Goal: Information Seeking & Learning: Learn about a topic

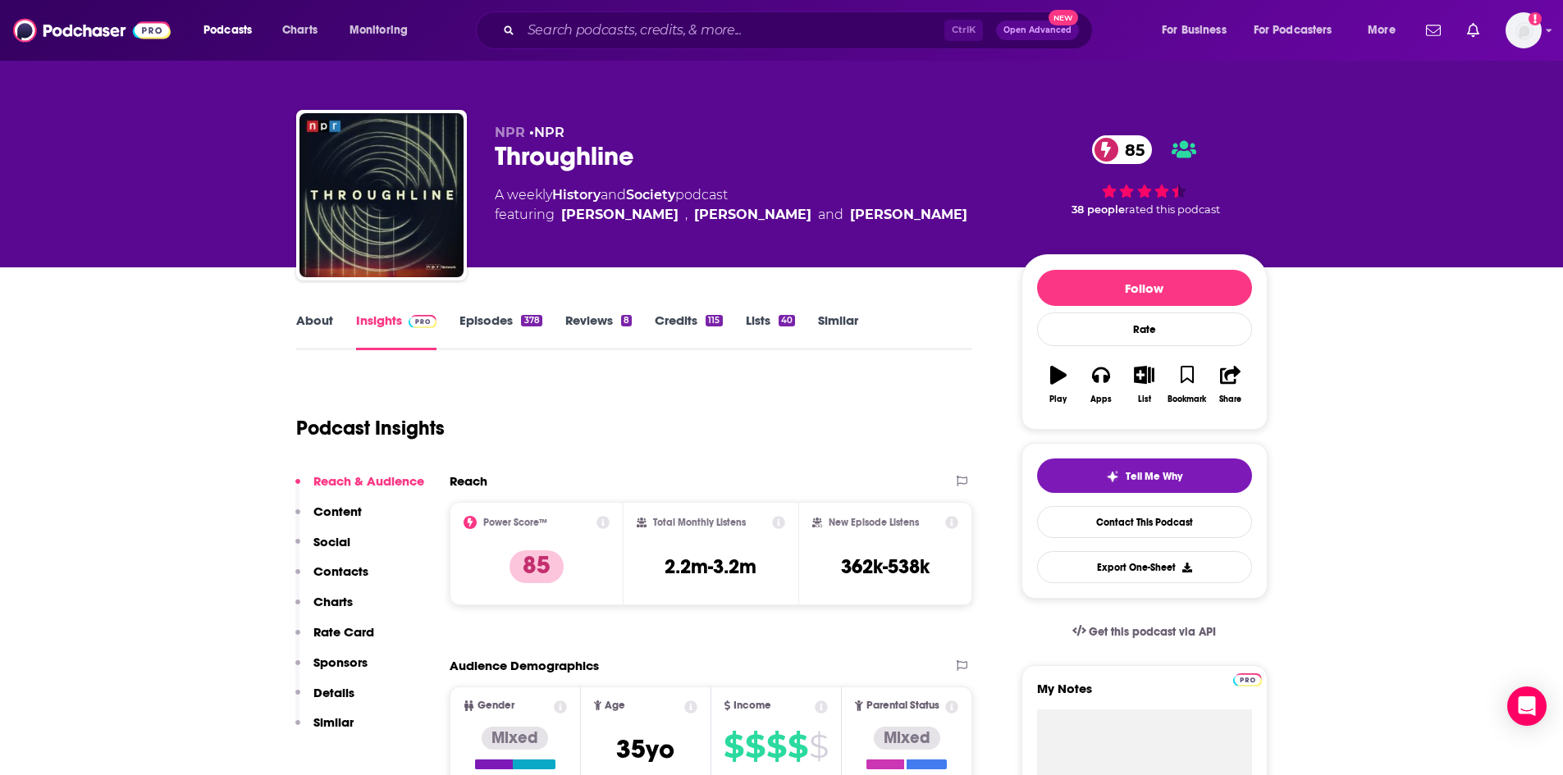
click at [592, 326] on link "Reviews 8" at bounding box center [598, 332] width 66 height 38
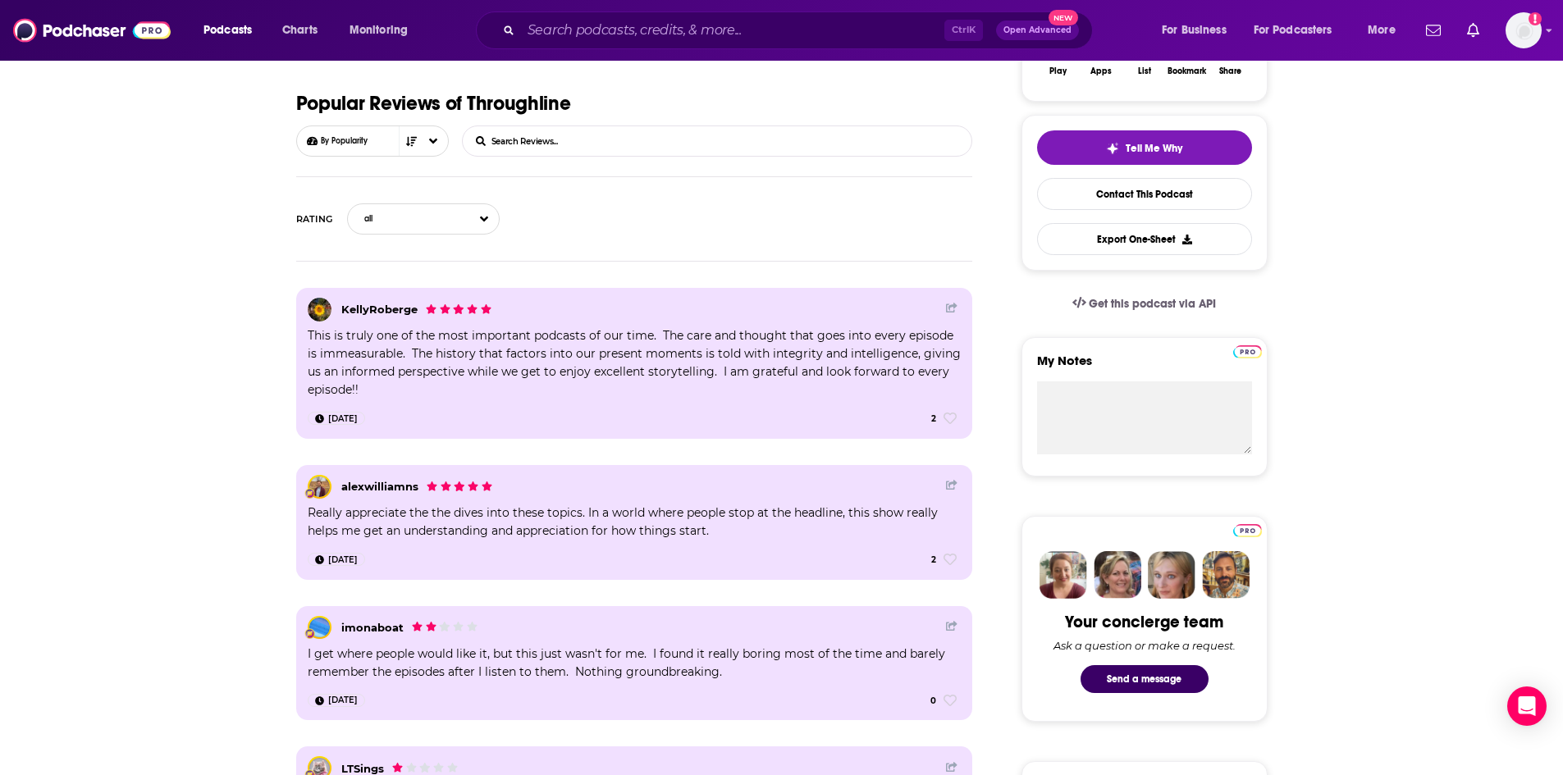
scroll to position [656, 0]
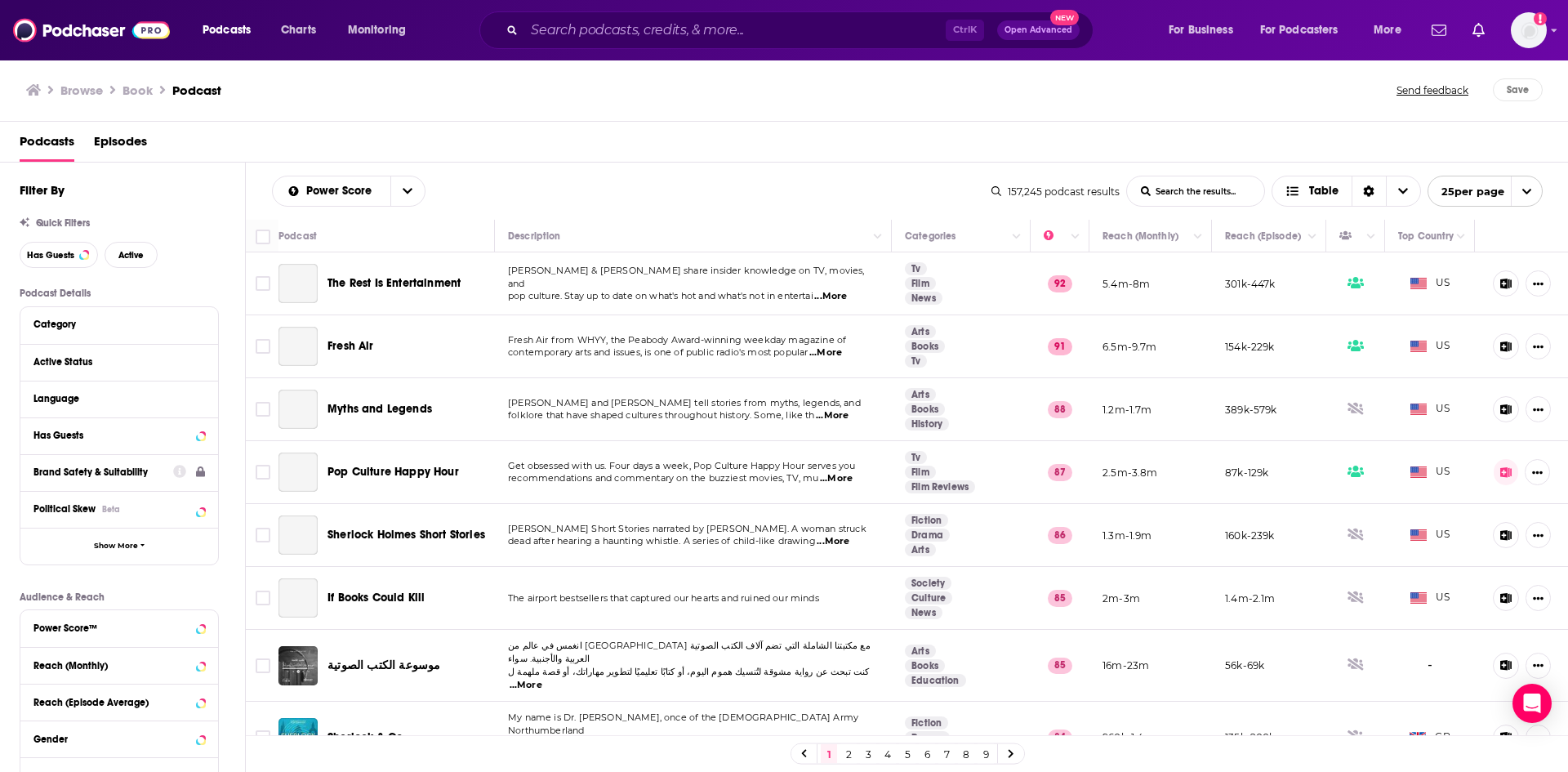
scroll to position [408, 0]
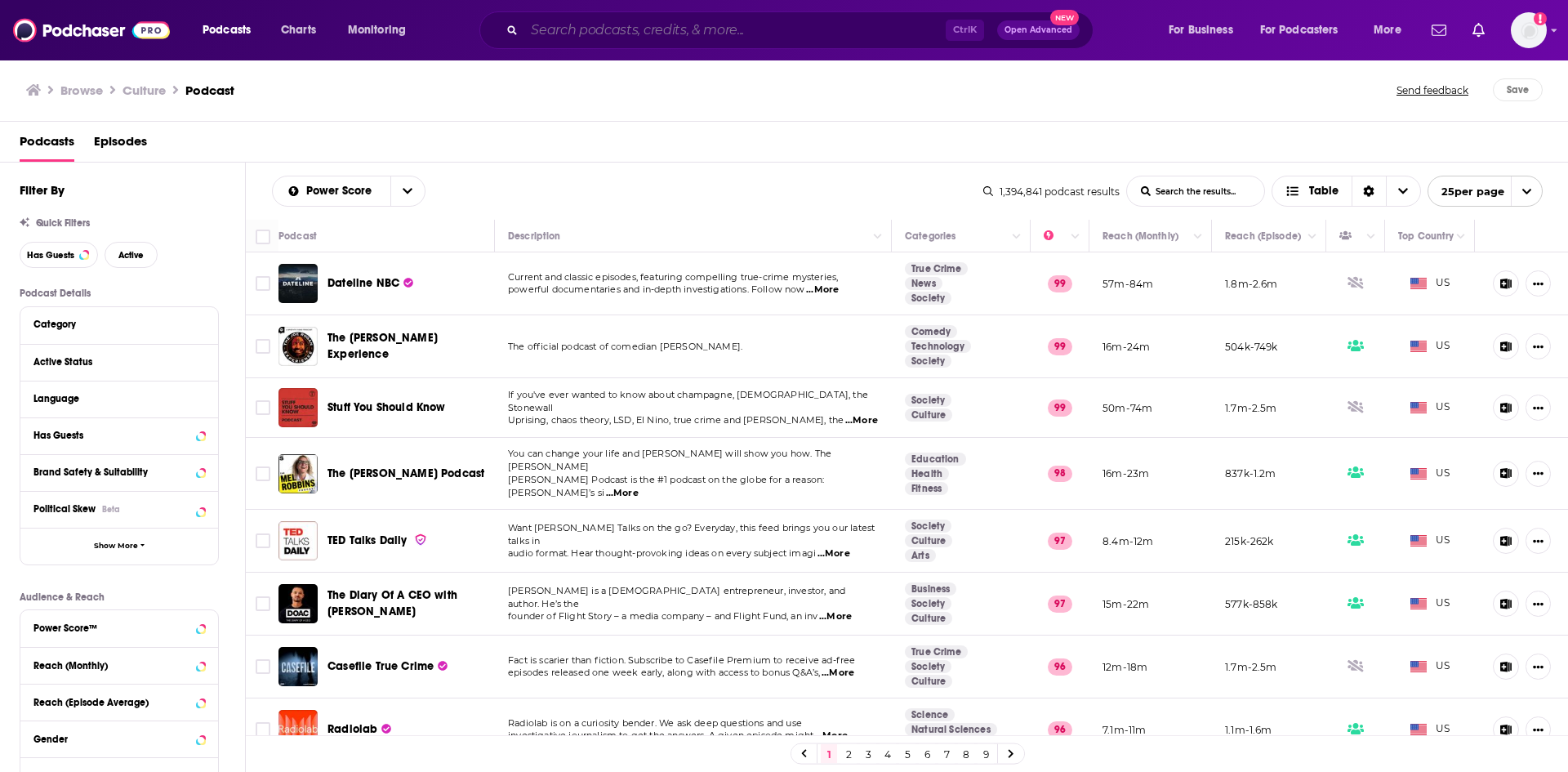
click at [668, 27] on input "Search podcasts, credits, & more..." at bounding box center [735, 30] width 421 height 26
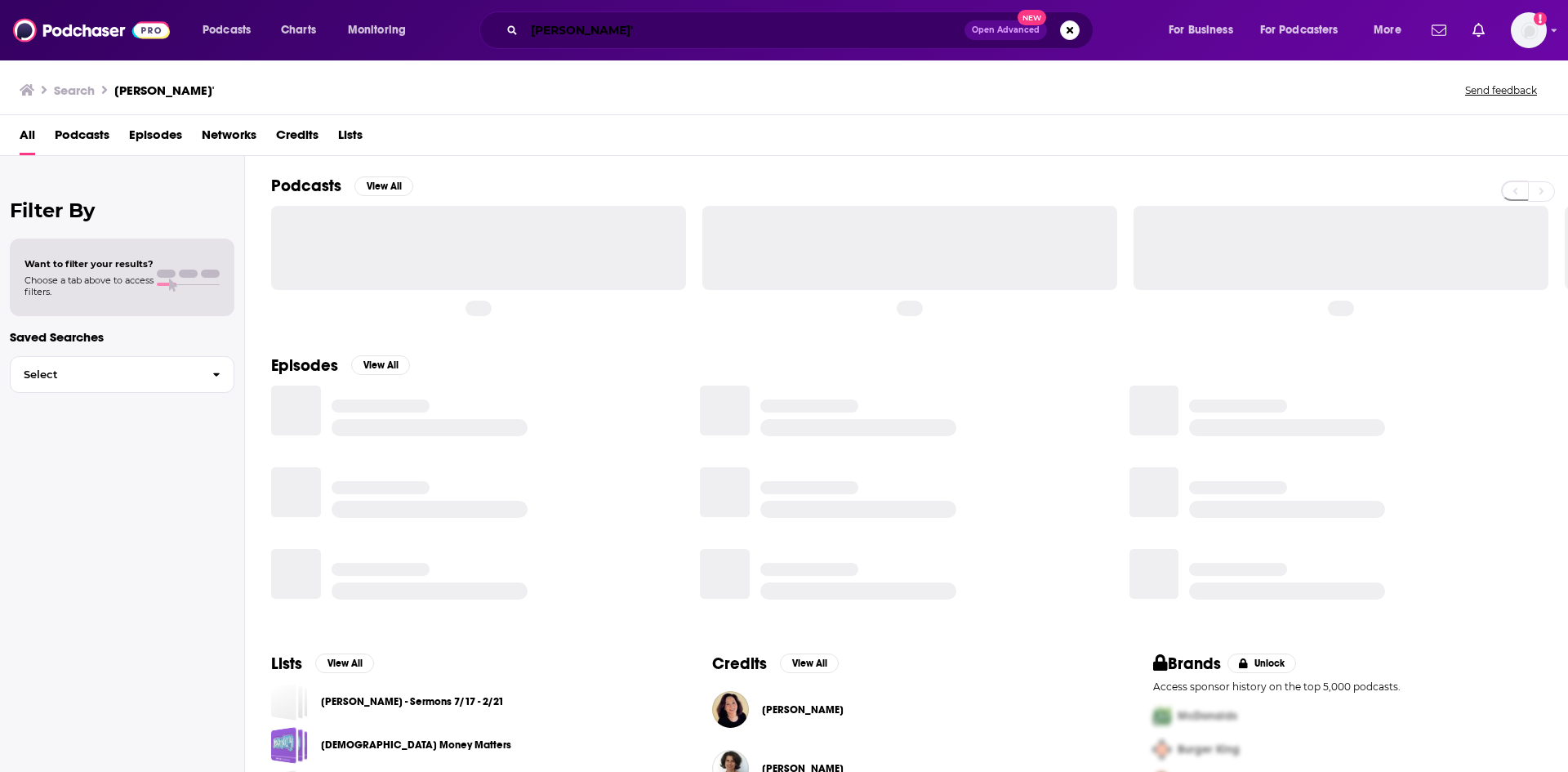
click at [668, 27] on input "Nancy'" at bounding box center [745, 30] width 440 height 26
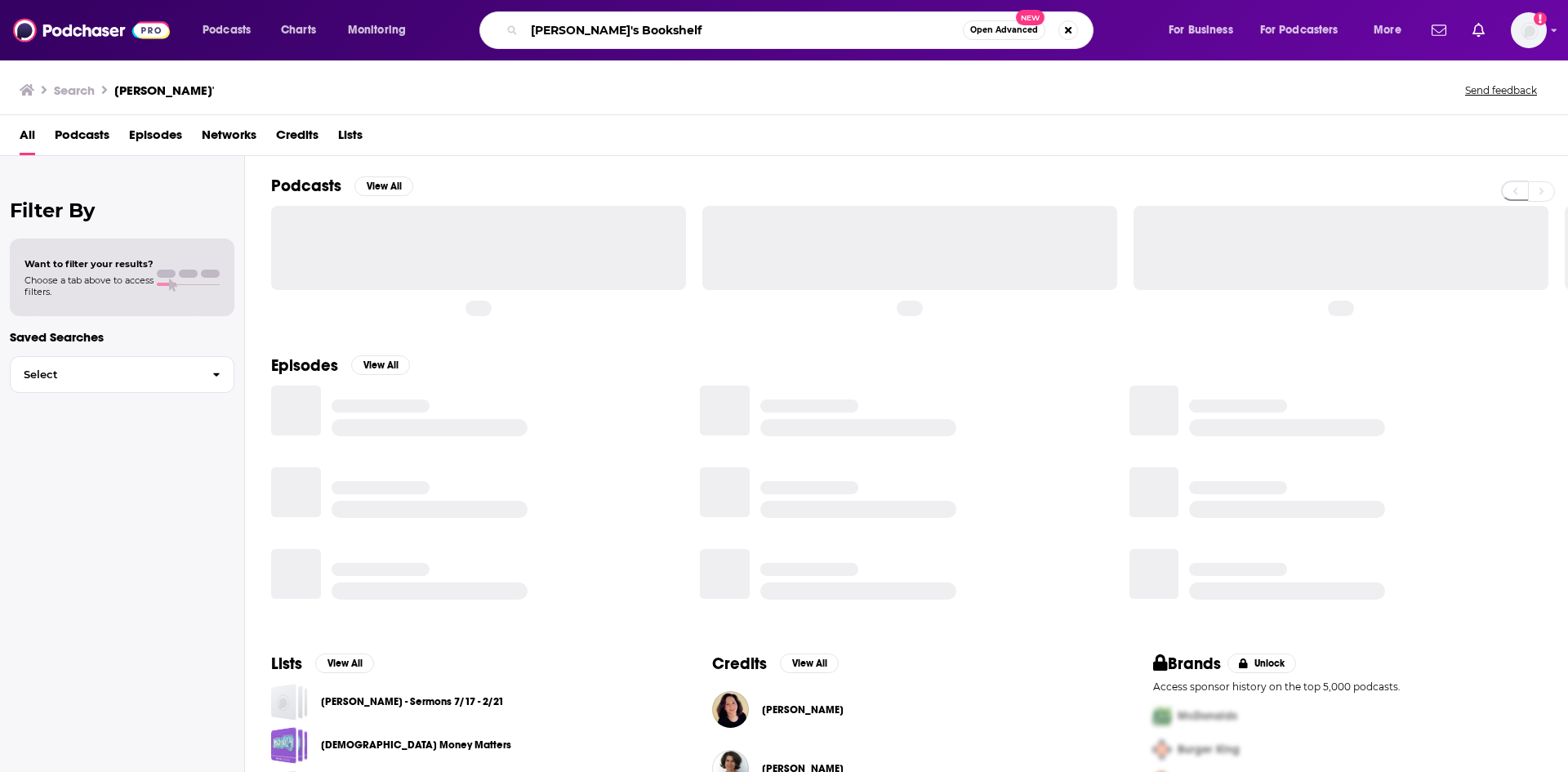
type input "Nancy's Bookshelf"
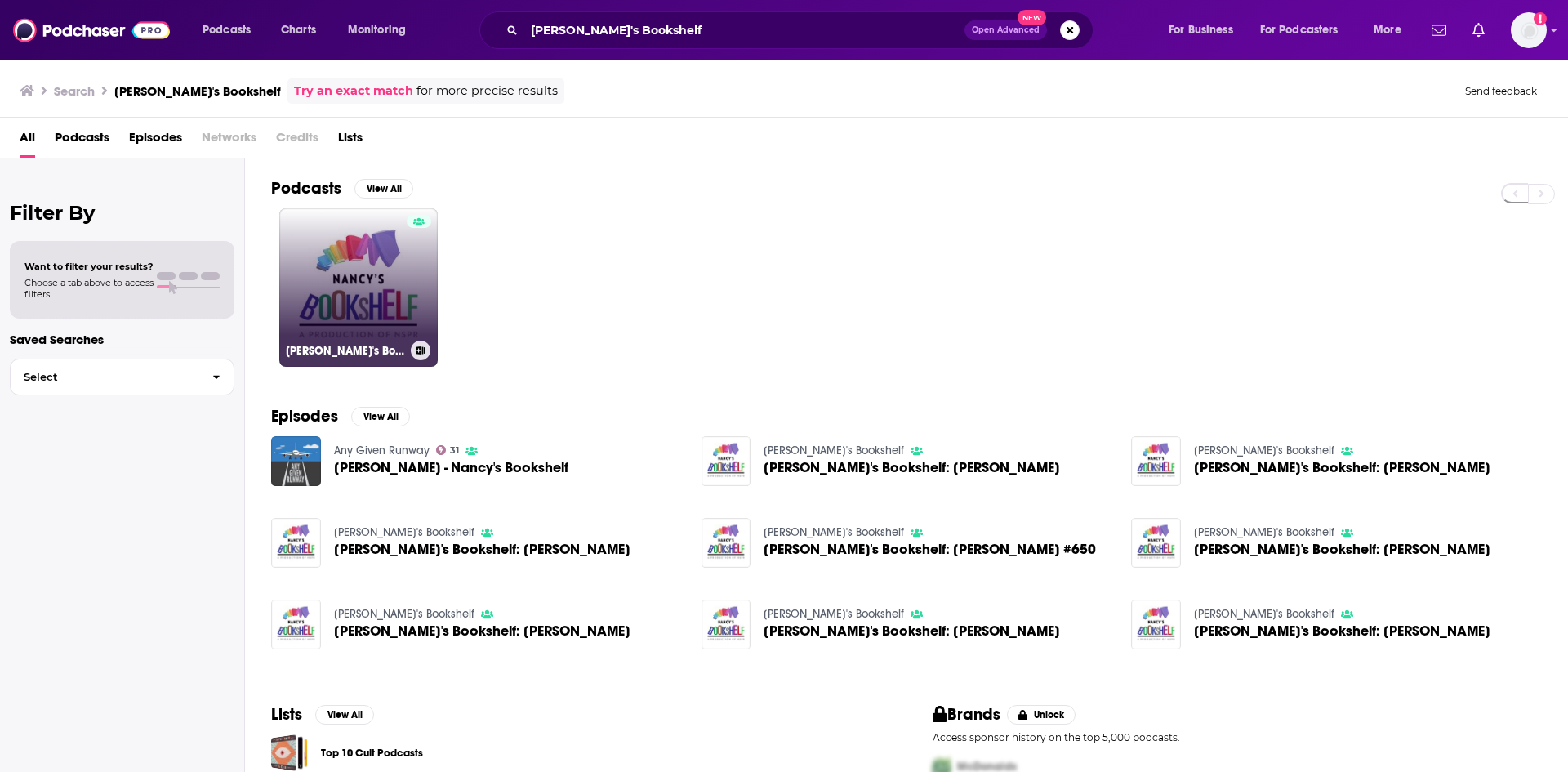
click at [342, 277] on link "Nancy's Bookshelf" at bounding box center [358, 287] width 158 height 158
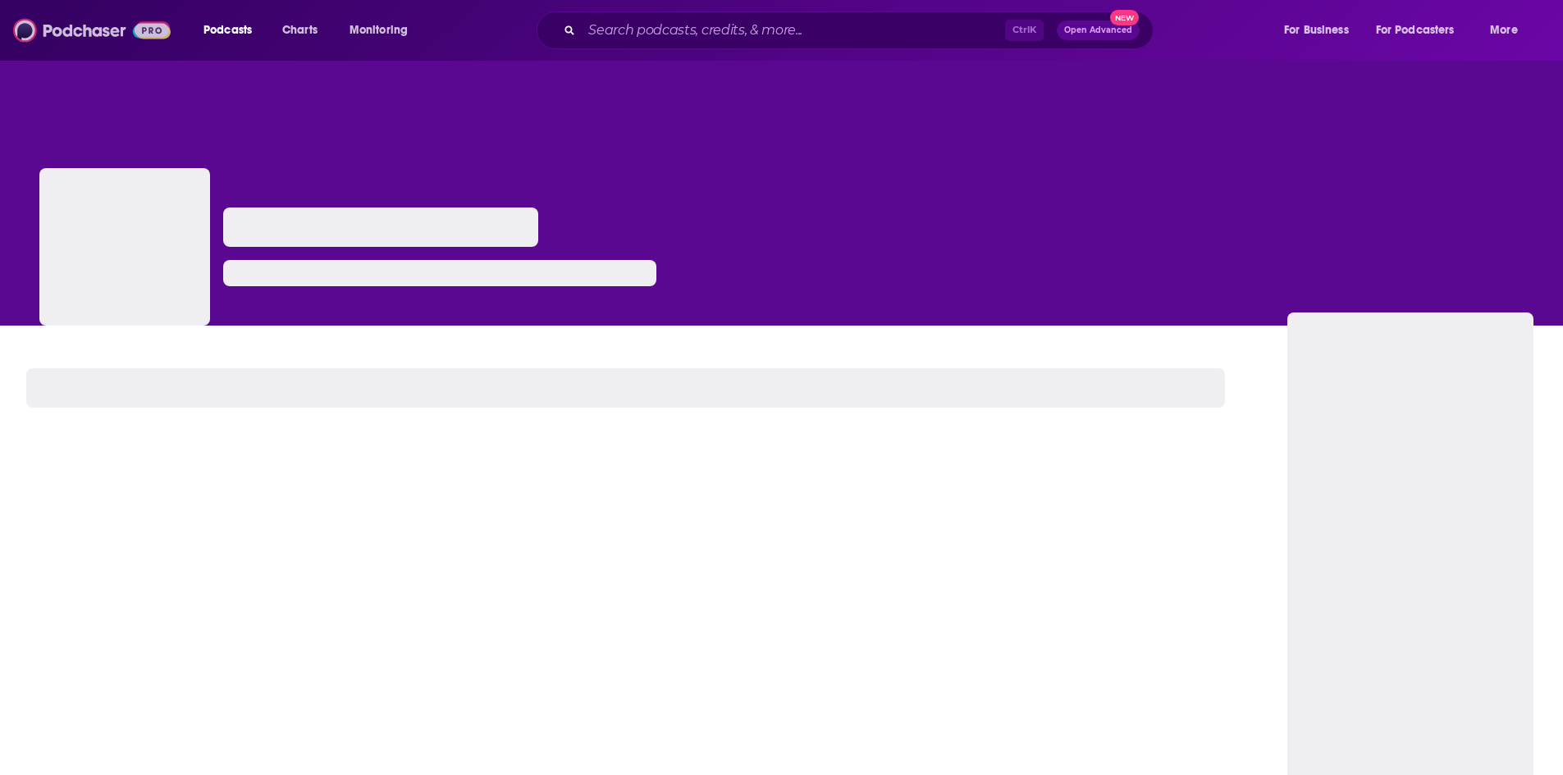
click at [86, 33] on img at bounding box center [92, 30] width 158 height 31
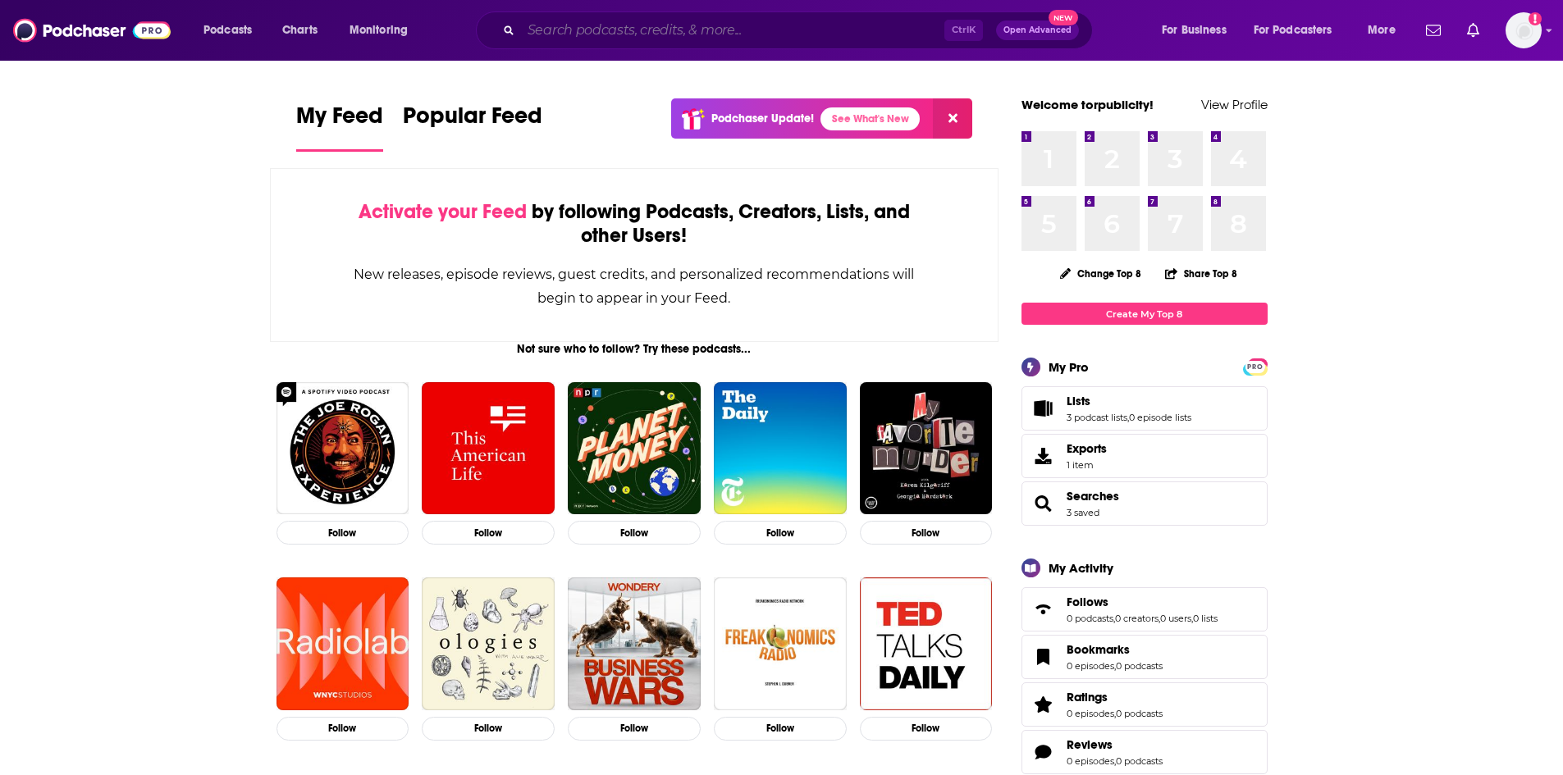
click at [623, 31] on input "Search podcasts, credits, & more..." at bounding box center [732, 30] width 423 height 26
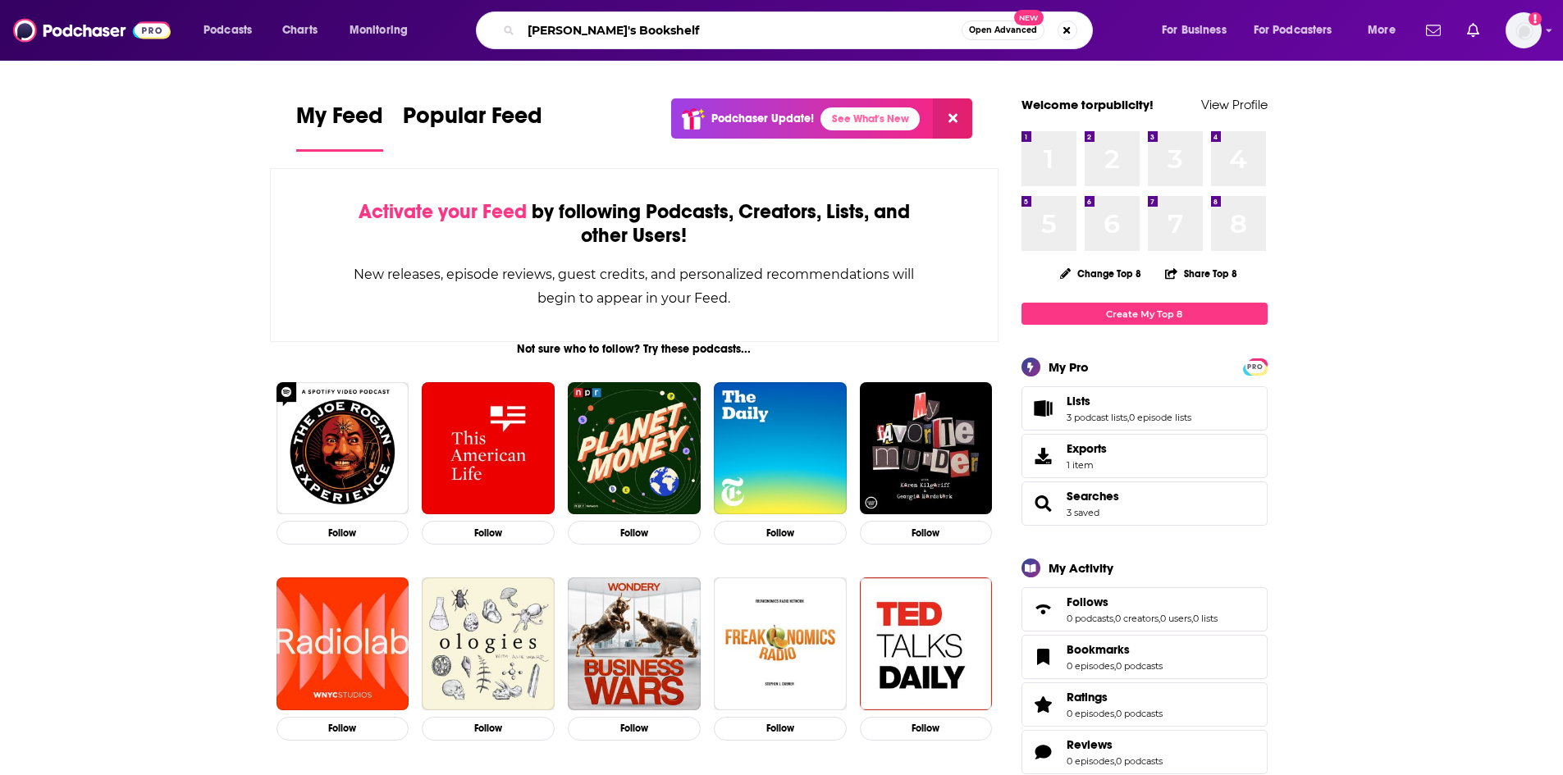
type input "Nancy's Bookshelf"
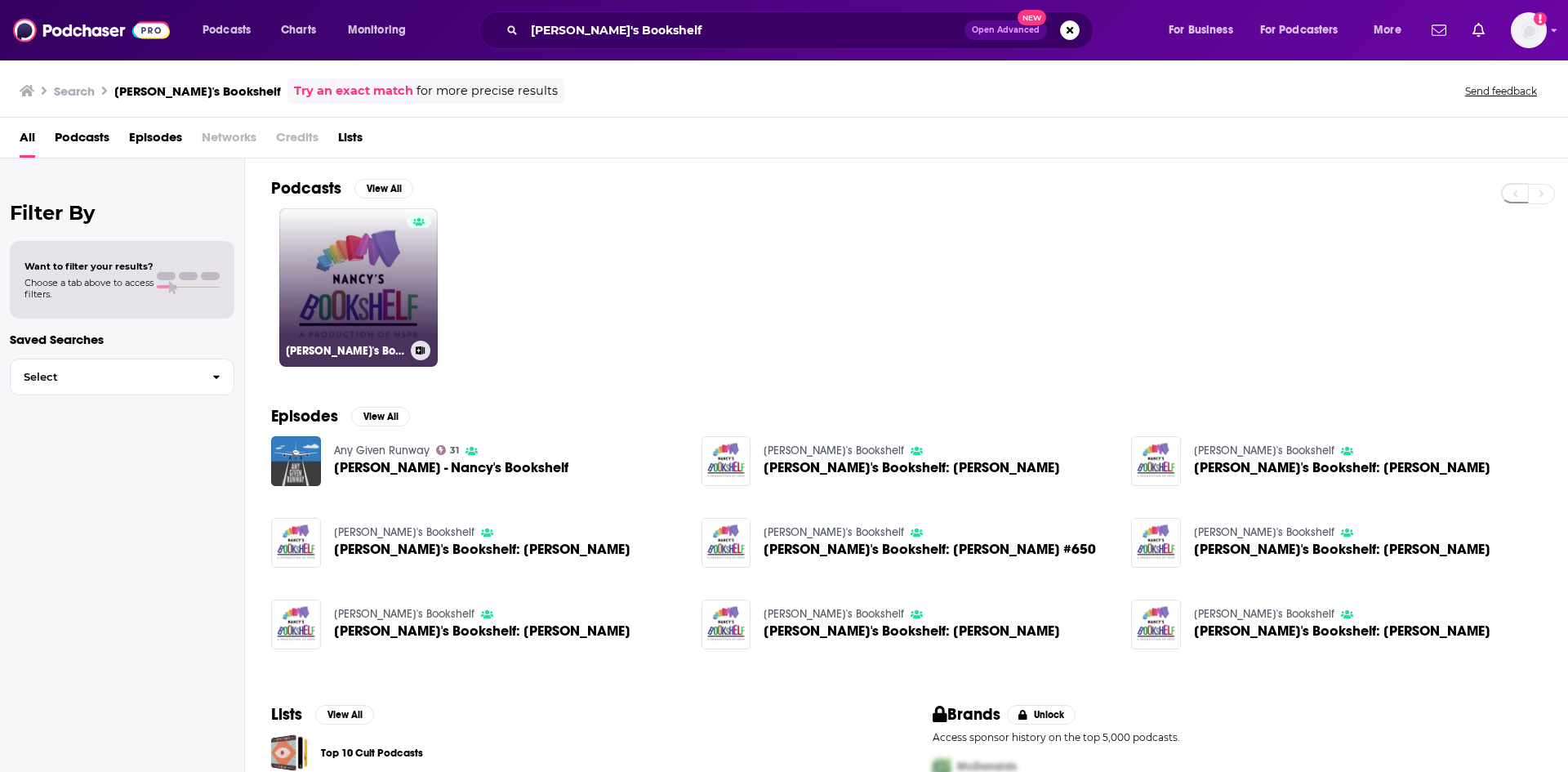
click at [410, 314] on div at bounding box center [419, 278] width 25 height 126
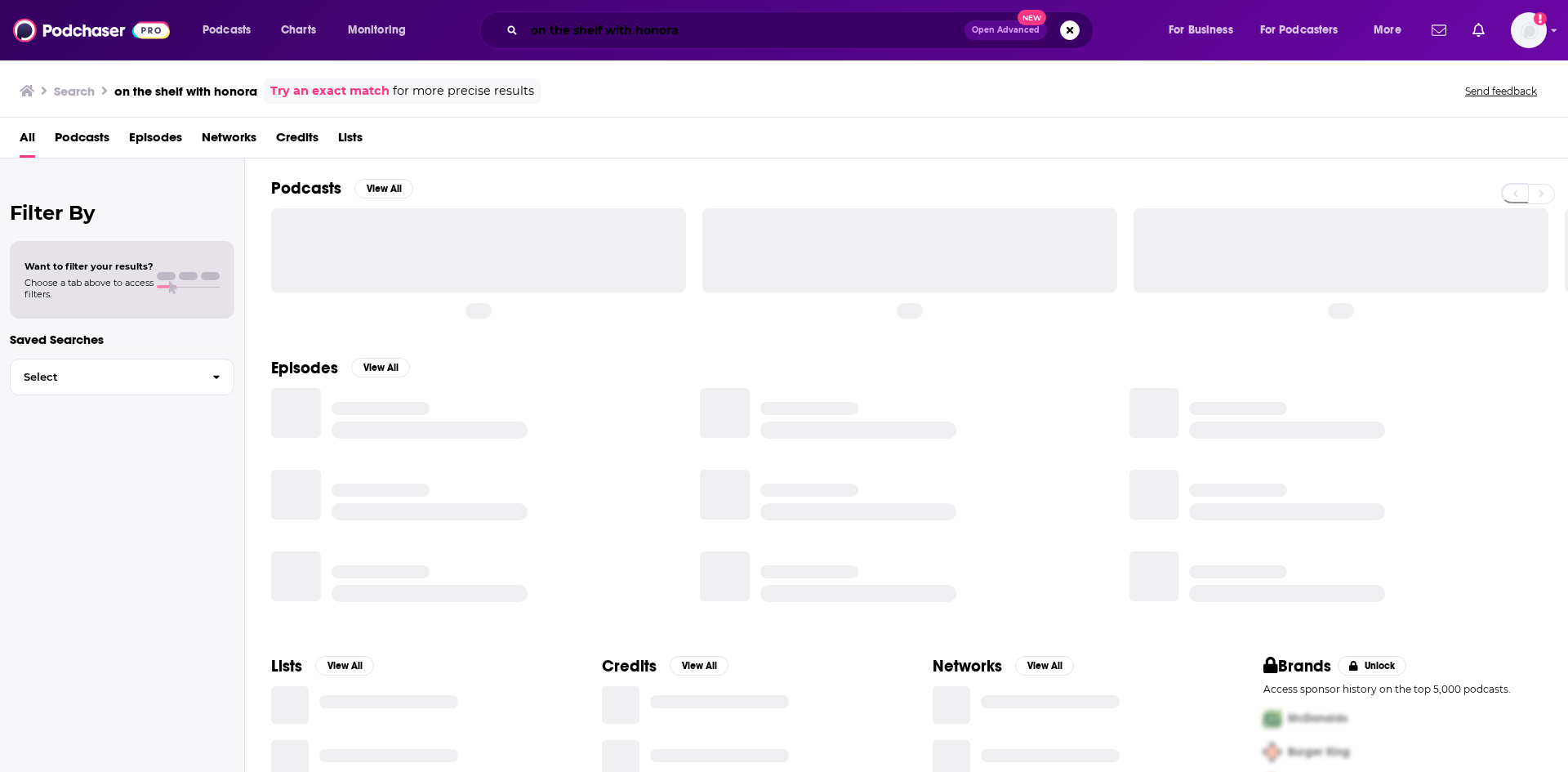
click at [813, 32] on input "on the shelf with honora" at bounding box center [745, 30] width 440 height 26
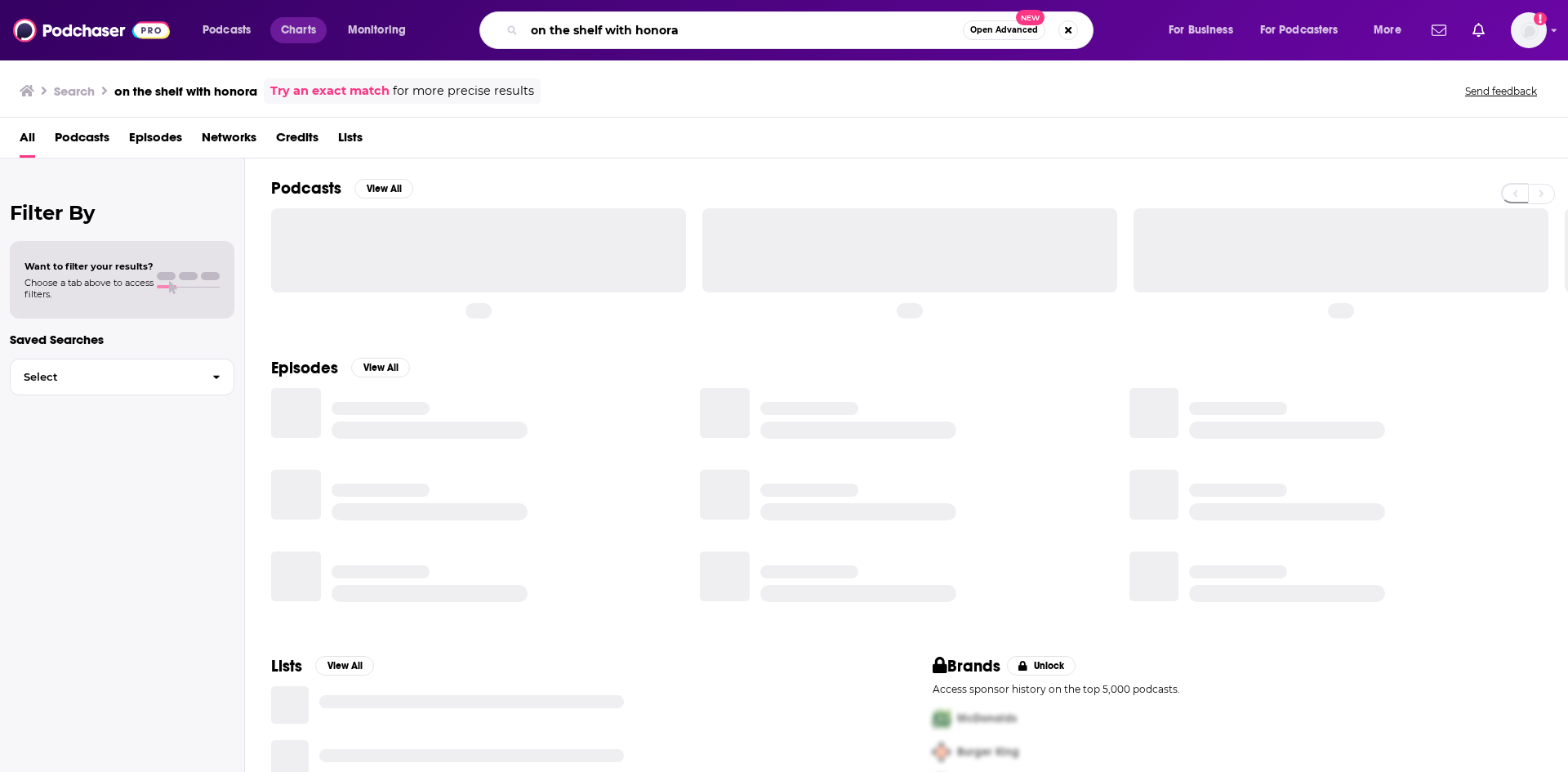
drag, startPoint x: 783, startPoint y: 22, endPoint x: 289, endPoint y: 35, distance: 494.2
click at [295, 34] on div "Podcasts Charts Monitoring on the shelf with honora Open Advanced New For Busin…" at bounding box center [804, 30] width 1227 height 38
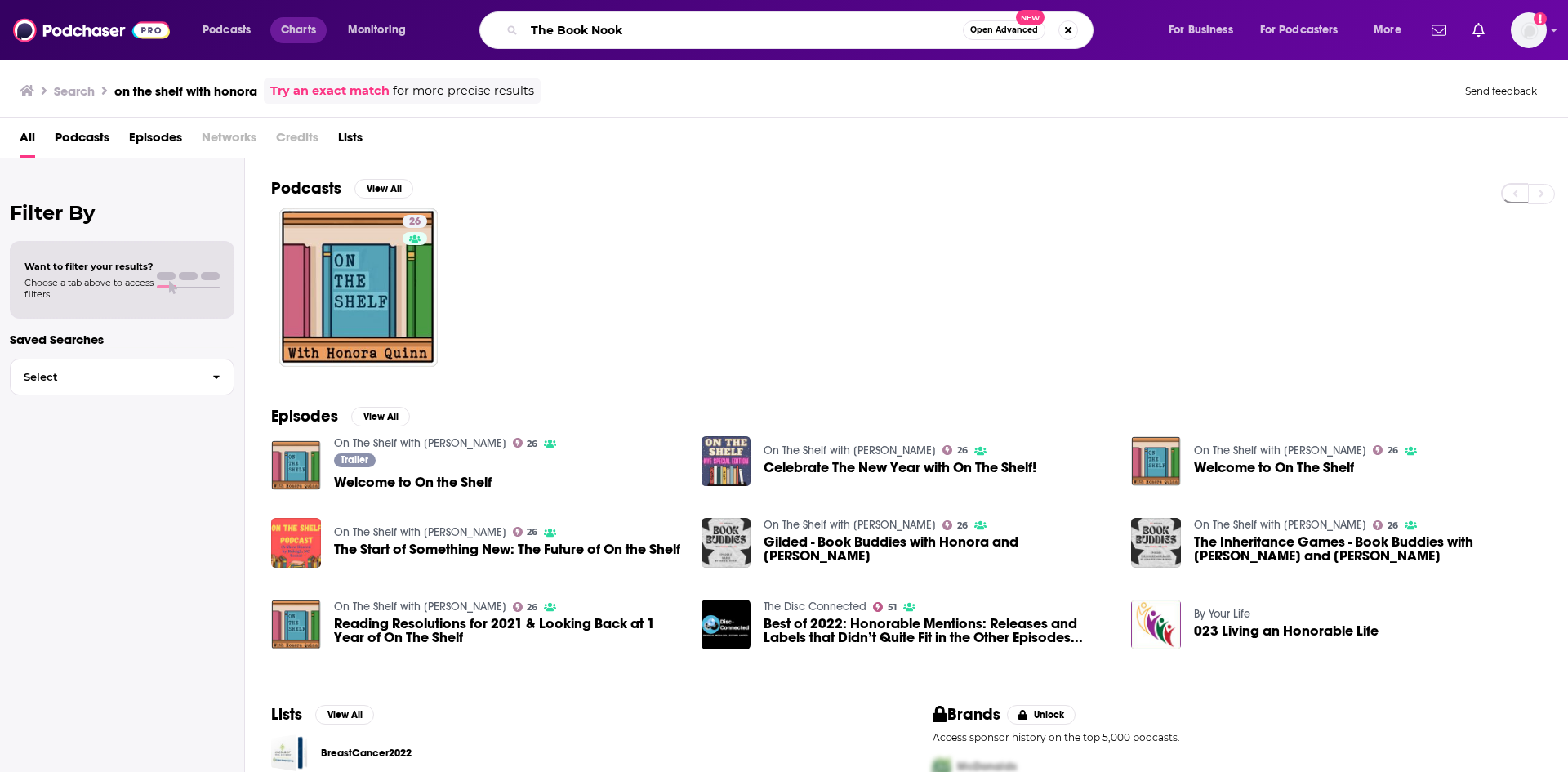
type input "The Book Nook"
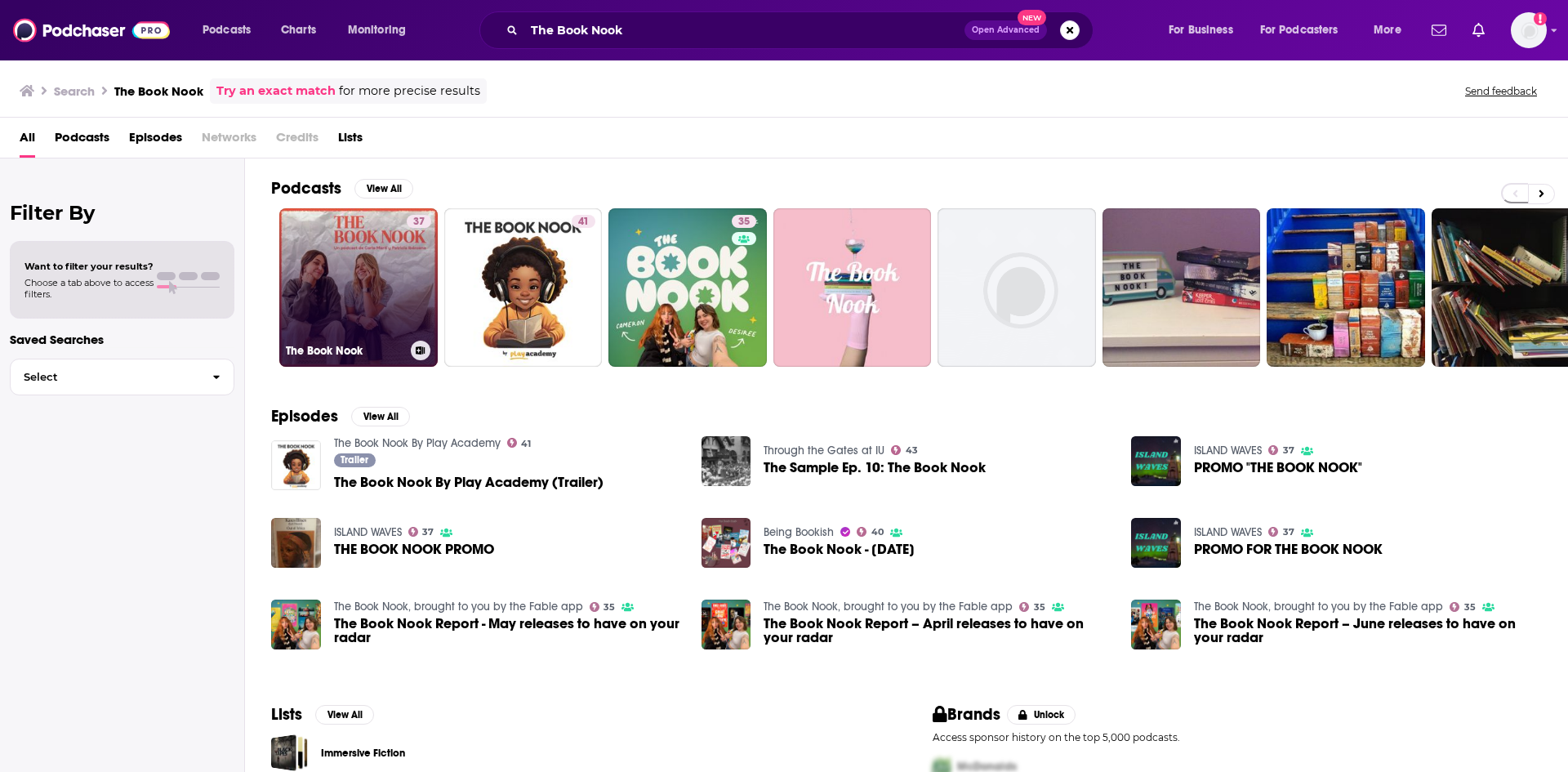
click at [371, 335] on link "37 The Book Nook" at bounding box center [358, 287] width 158 height 158
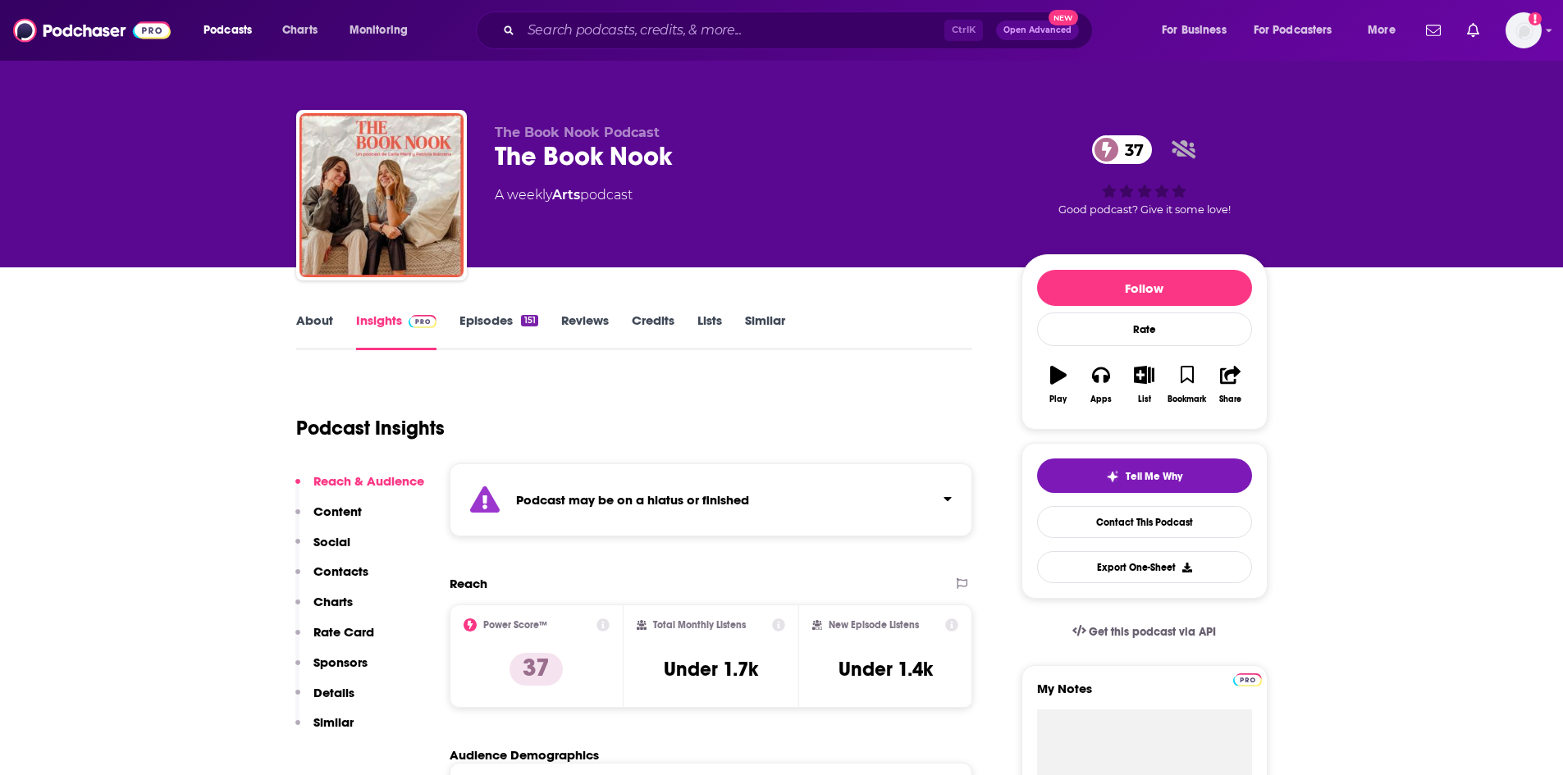
click at [505, 322] on link "Episodes 151" at bounding box center [498, 332] width 78 height 38
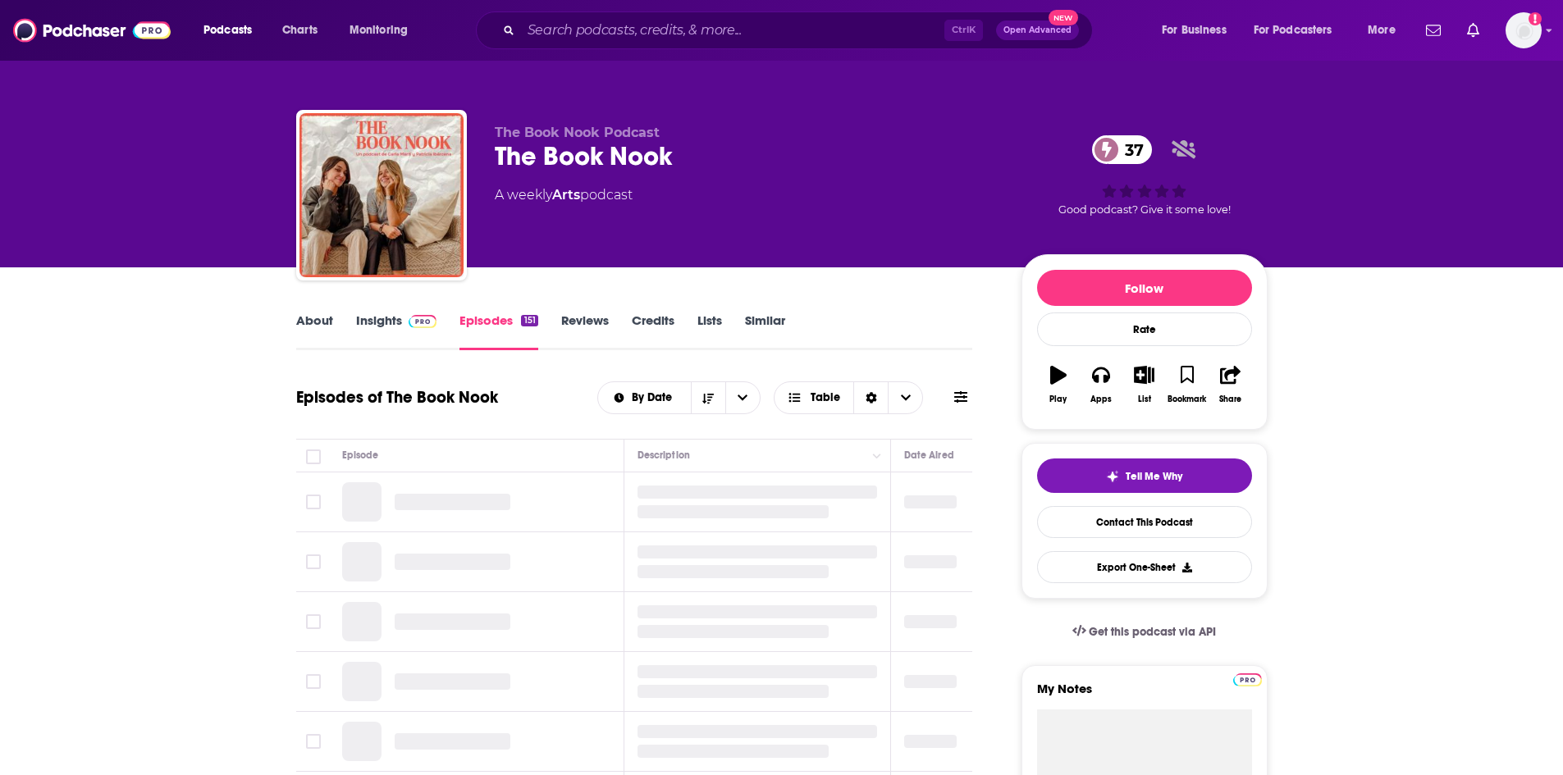
click at [386, 327] on link "Insights" at bounding box center [396, 332] width 81 height 38
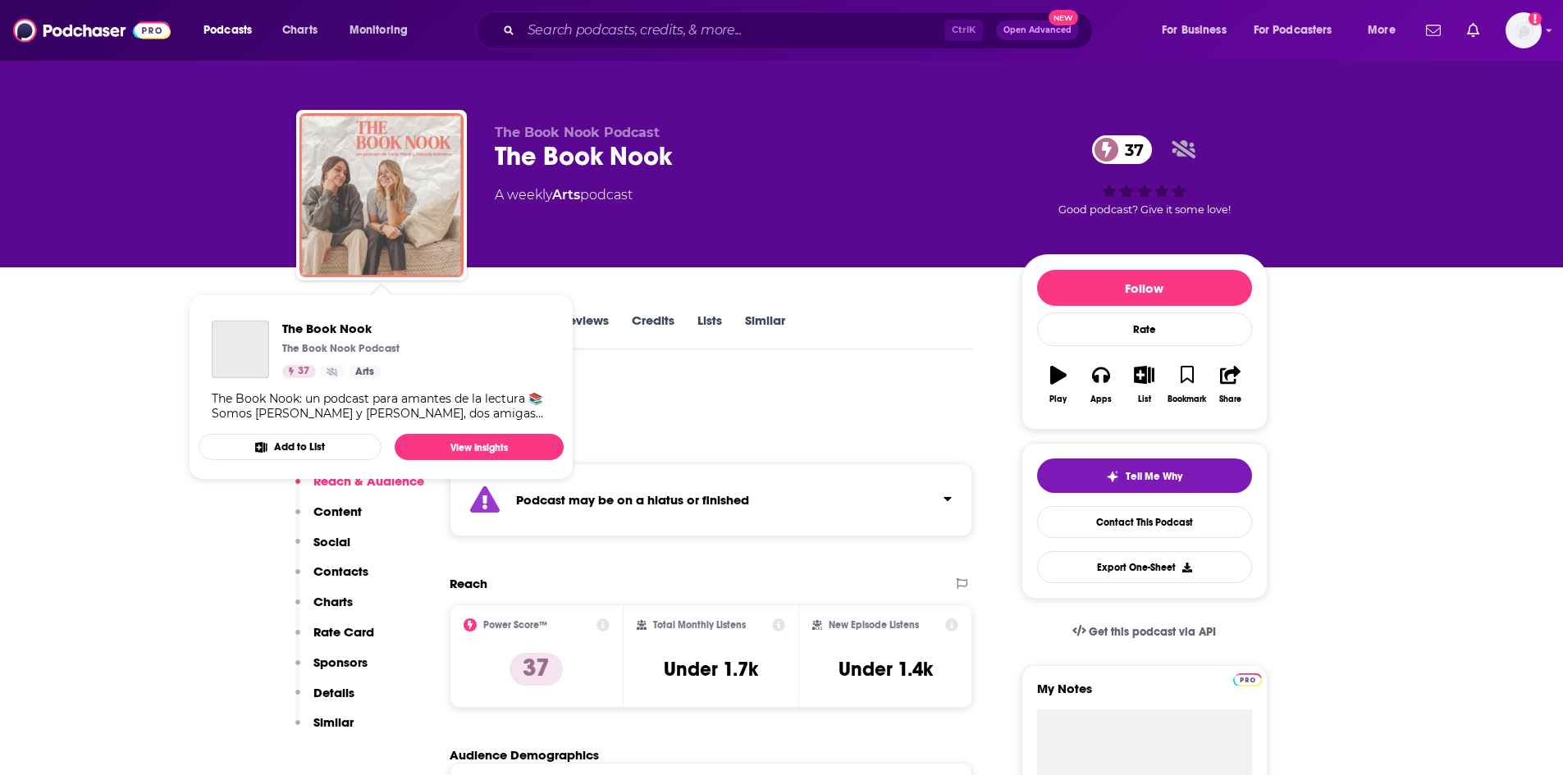
click at [417, 165] on img "The Book Nook" at bounding box center [381, 195] width 164 height 164
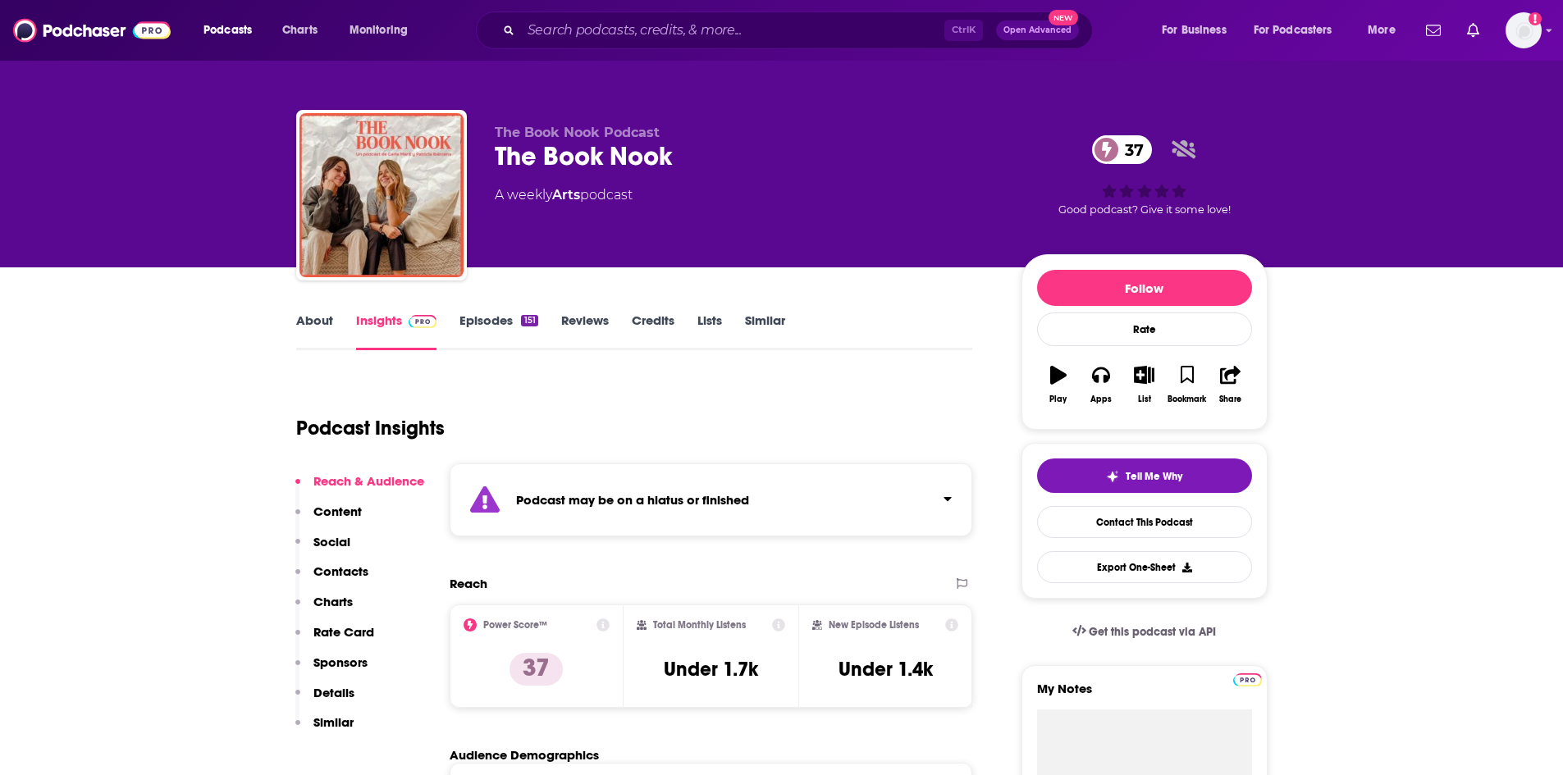
click at [320, 327] on link "About" at bounding box center [314, 332] width 37 height 38
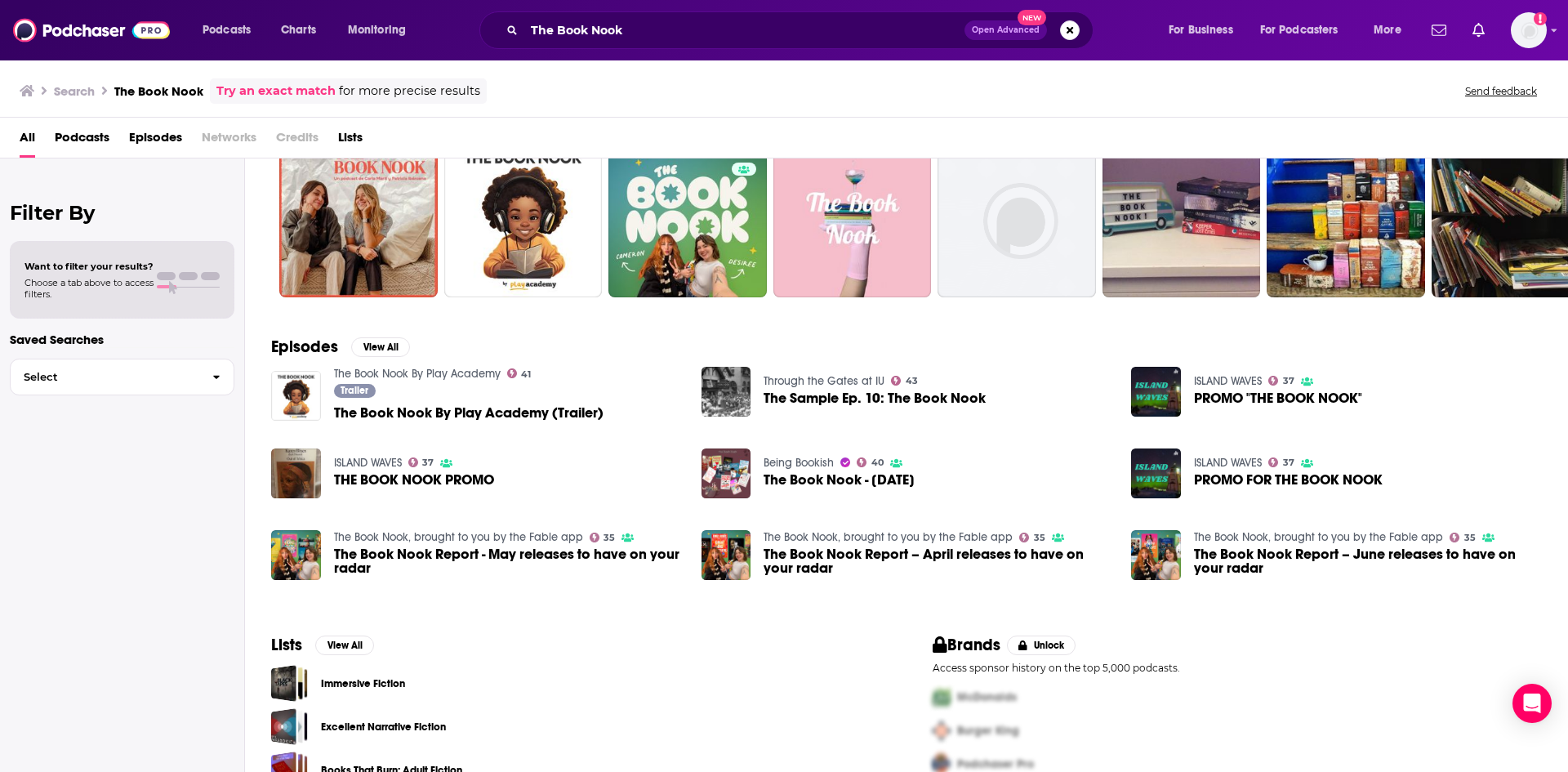
scroll to position [105, 0]
